Goal: Information Seeking & Learning: Compare options

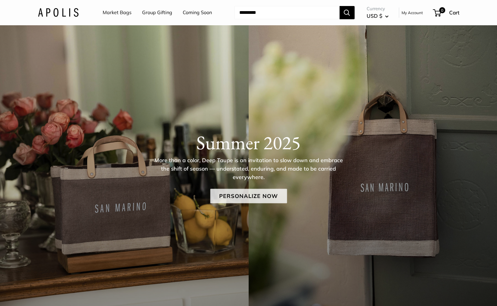
click at [240, 197] on link "Personalize Now" at bounding box center [248, 196] width 77 height 14
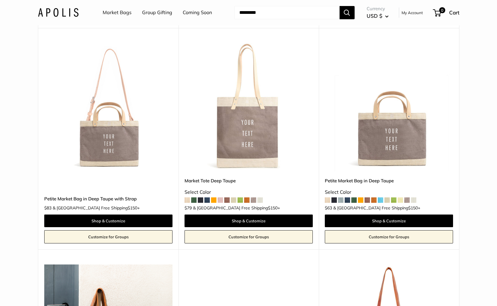
scroll to position [289, 0]
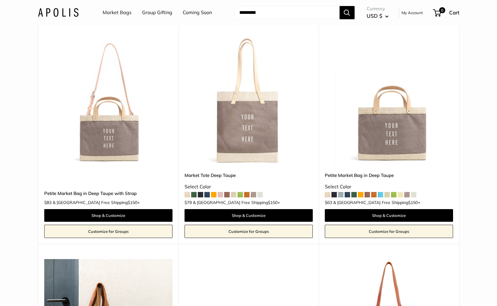
click at [0, 0] on img at bounding box center [0, 0] width 0 height 0
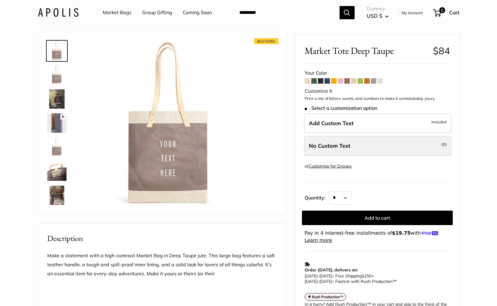
scroll to position [10, 0]
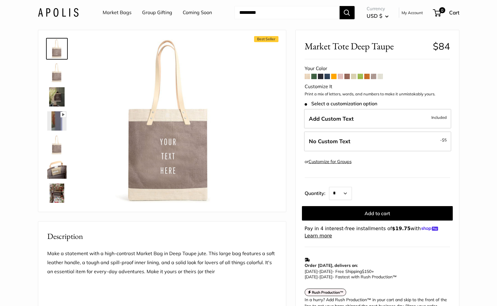
click at [381, 75] on span at bounding box center [380, 76] width 5 height 5
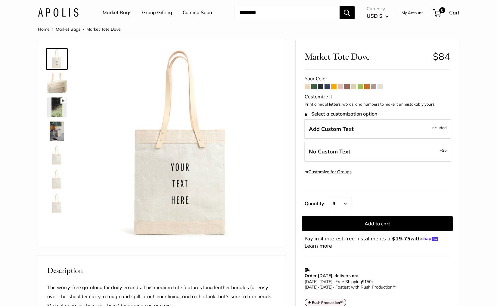
click at [367, 88] on span at bounding box center [367, 86] width 5 height 5
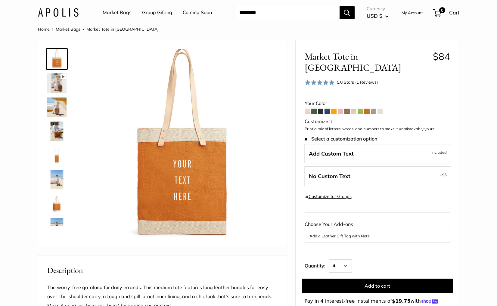
click at [361, 109] on span at bounding box center [360, 111] width 5 height 5
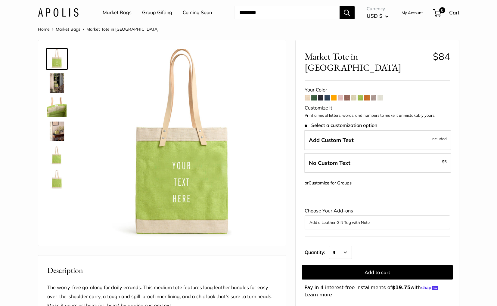
click at [353, 95] on span at bounding box center [353, 97] width 5 height 5
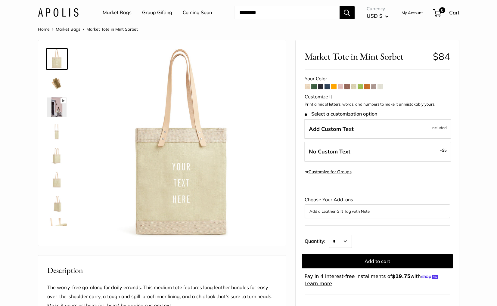
click at [348, 88] on span at bounding box center [347, 86] width 5 height 5
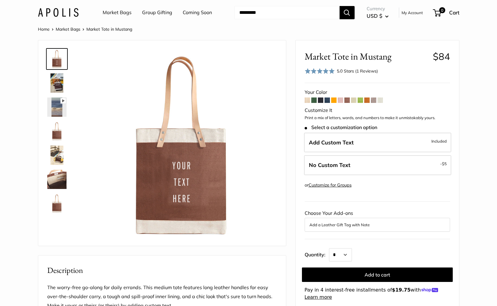
click at [340, 99] on span at bounding box center [340, 100] width 5 height 5
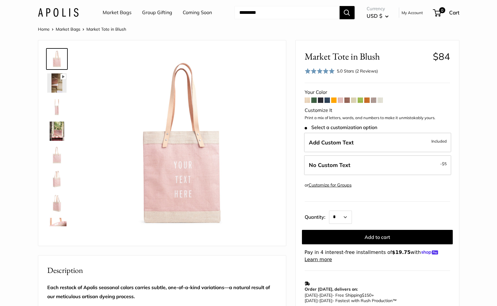
click at [114, 10] on link "Market Bags" at bounding box center [117, 12] width 29 height 9
